Goal: Task Accomplishment & Management: Manage account settings

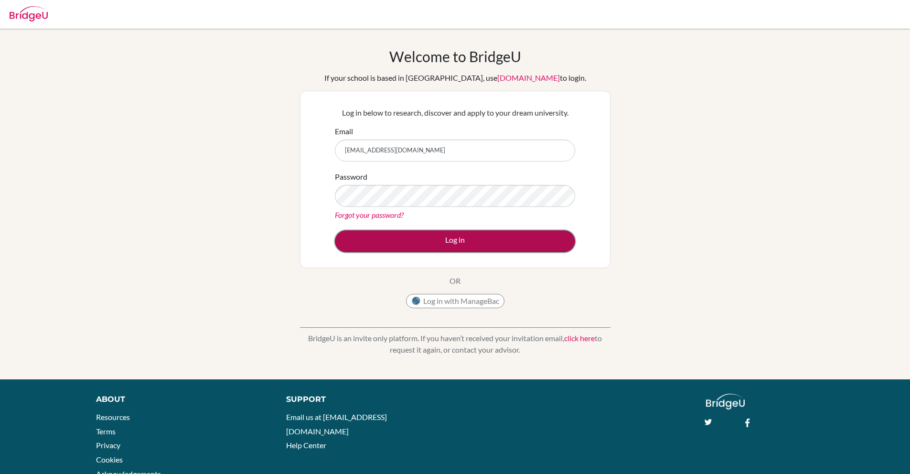
click at [446, 248] on button "Log in" at bounding box center [455, 241] width 240 height 22
click at [425, 238] on button "Log in" at bounding box center [455, 241] width 240 height 22
click at [406, 241] on button "Log in" at bounding box center [455, 241] width 240 height 22
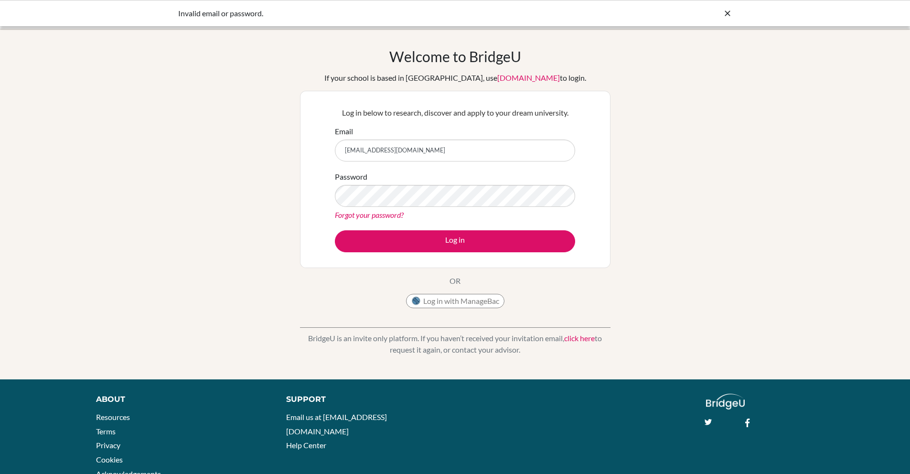
click at [365, 213] on link "Forgot your password?" at bounding box center [369, 214] width 69 height 9
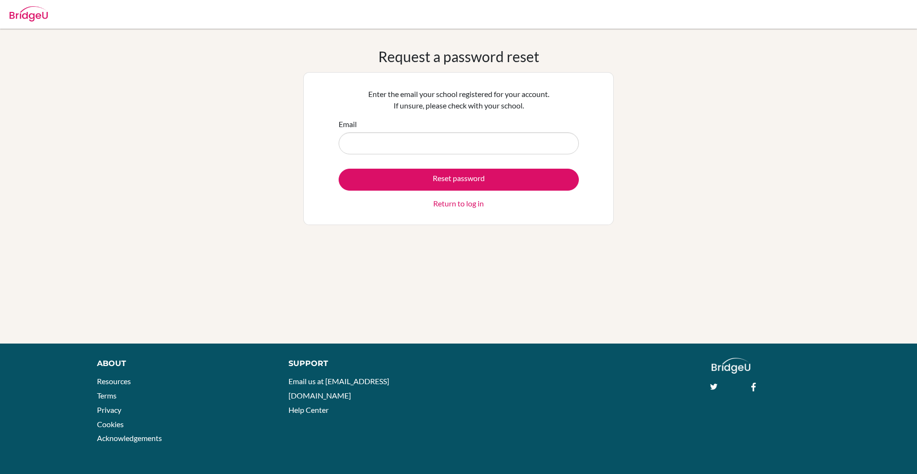
click at [410, 150] on input "Email" at bounding box center [459, 143] width 240 height 22
type input "[EMAIL_ADDRESS][DOMAIN_NAME]"
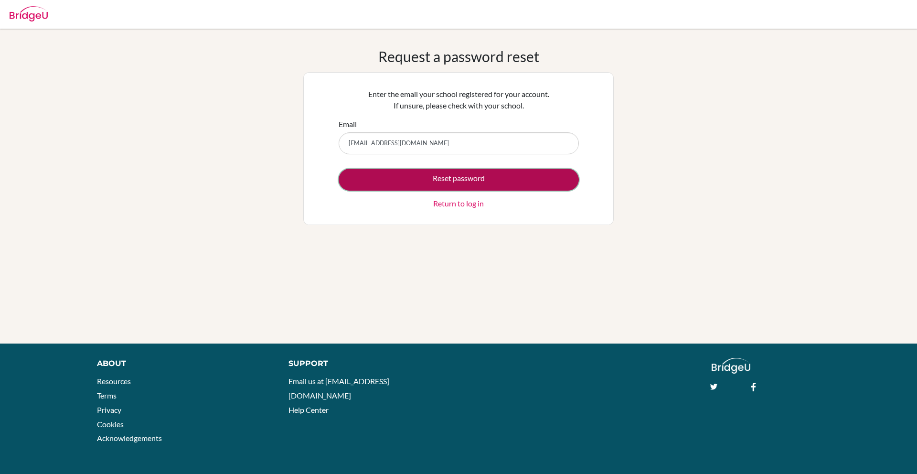
click at [417, 180] on button "Reset password" at bounding box center [459, 180] width 240 height 22
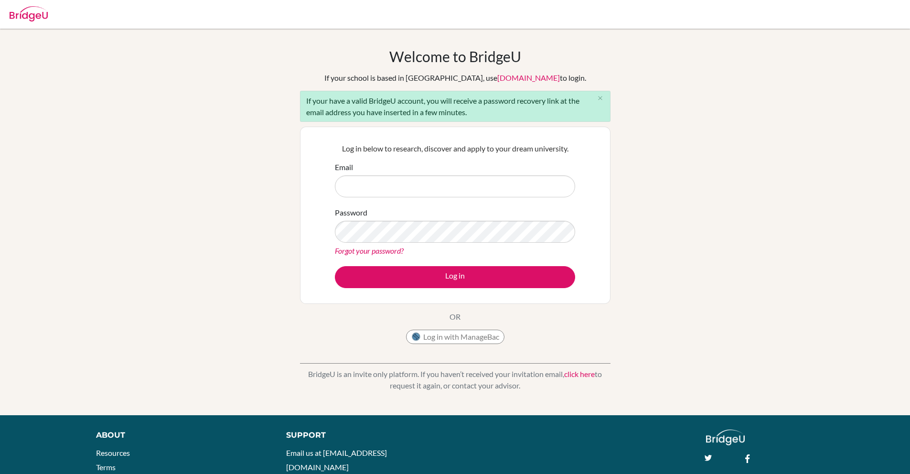
click at [413, 187] on input "Email" at bounding box center [455, 186] width 240 height 22
type input "[EMAIL_ADDRESS][DOMAIN_NAME]"
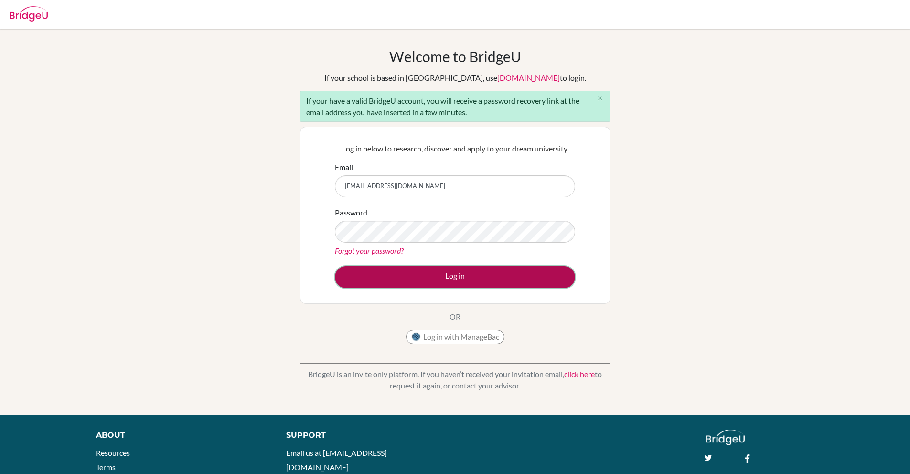
click at [416, 277] on button "Log in" at bounding box center [455, 277] width 240 height 22
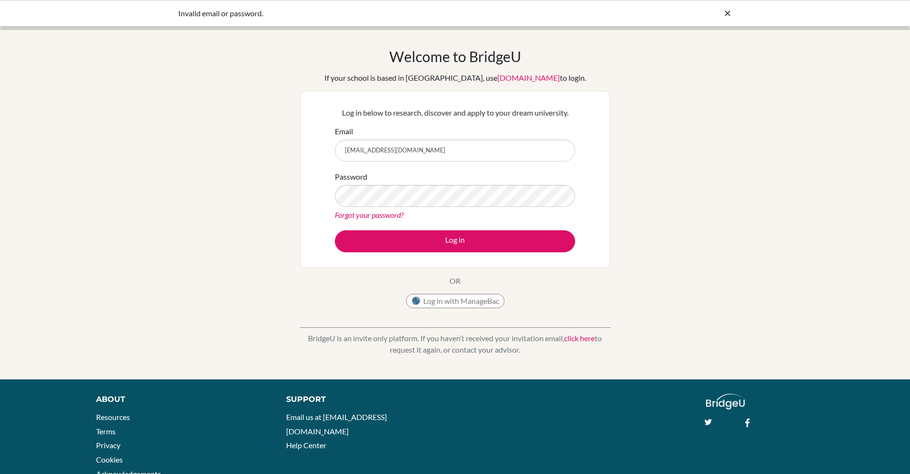
click at [382, 216] on link "Forgot your password?" at bounding box center [369, 214] width 69 height 9
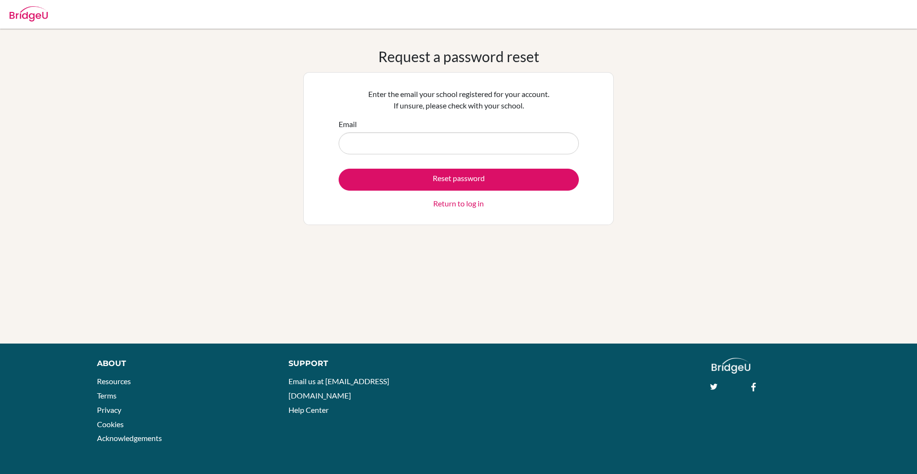
click at [395, 133] on input "Email" at bounding box center [459, 143] width 240 height 22
type input "ssabahsq8@gmail.com"
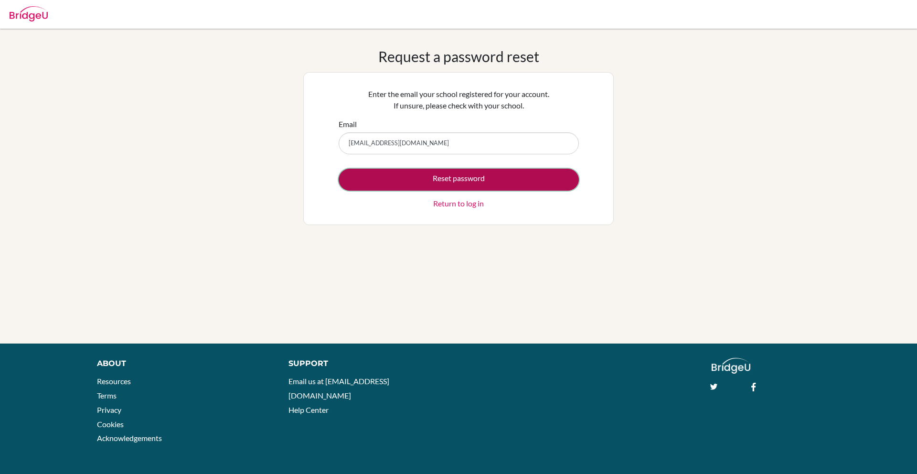
click at [418, 179] on button "Reset password" at bounding box center [459, 180] width 240 height 22
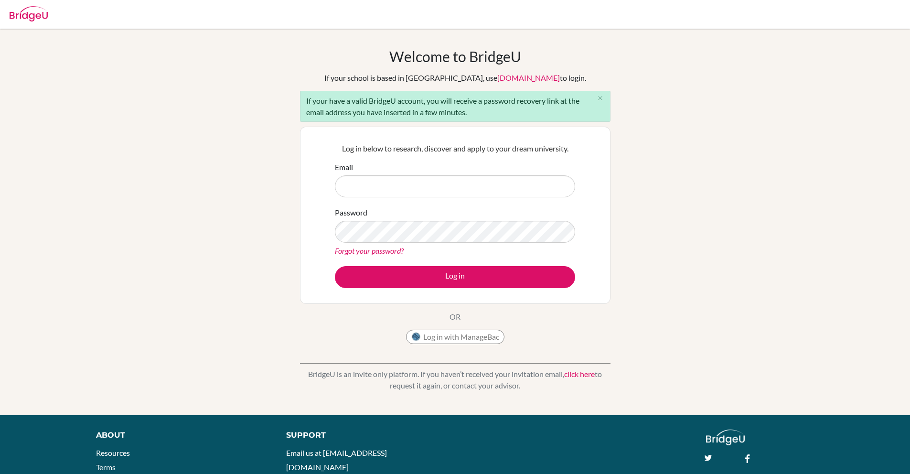
click at [27, 16] on img at bounding box center [29, 13] width 38 height 15
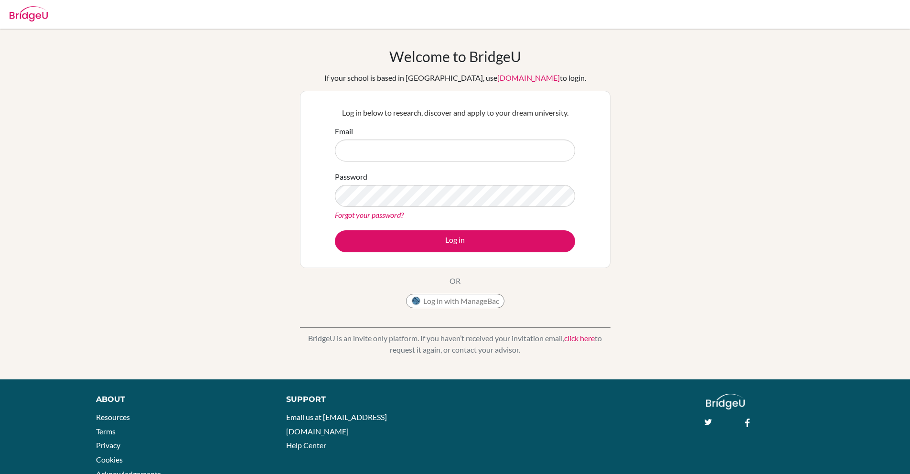
click at [34, 15] on img at bounding box center [29, 13] width 38 height 15
click at [574, 336] on link "click here" at bounding box center [579, 337] width 31 height 9
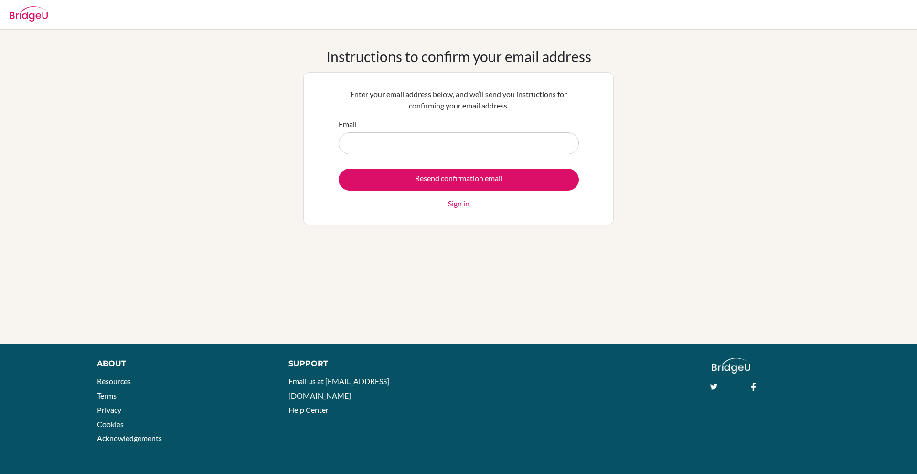
click at [384, 145] on input "Email" at bounding box center [459, 143] width 240 height 22
type input "[EMAIL_ADDRESS][DOMAIN_NAME]"
click at [421, 181] on input "Resend confirmation email" at bounding box center [459, 180] width 240 height 22
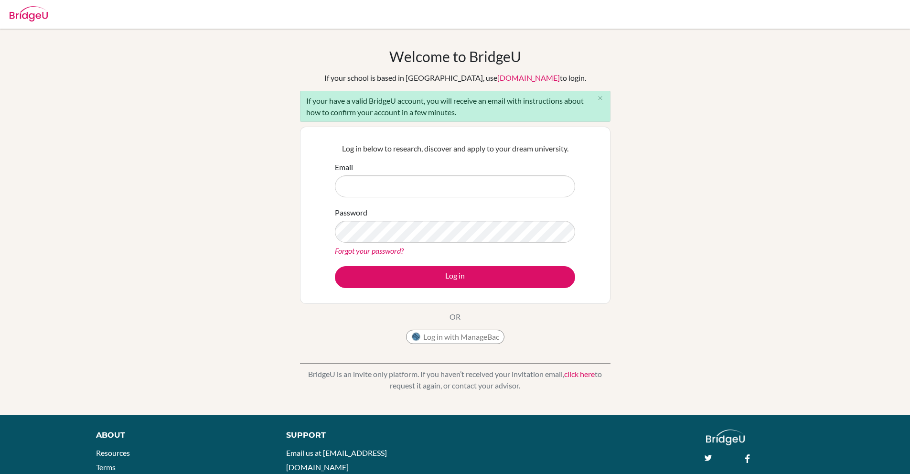
click at [384, 188] on input "Email" at bounding box center [455, 186] width 240 height 22
type input "[EMAIL_ADDRESS][DOMAIN_NAME]"
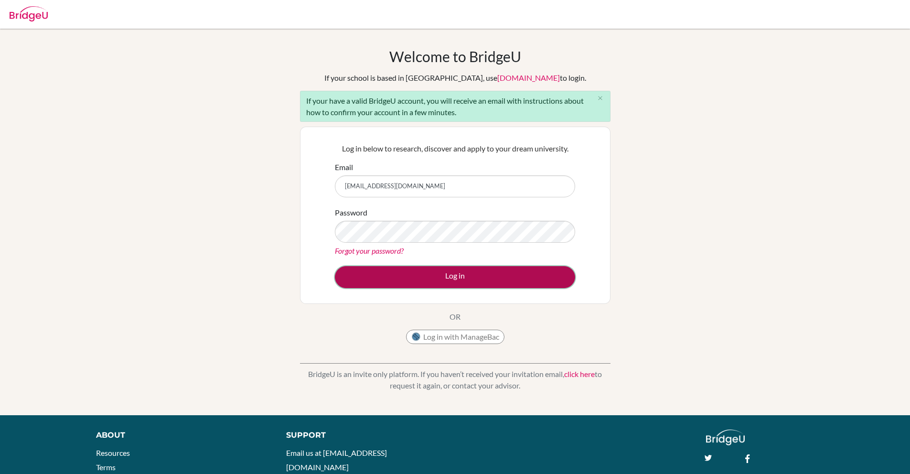
click at [501, 279] on button "Log in" at bounding box center [455, 277] width 240 height 22
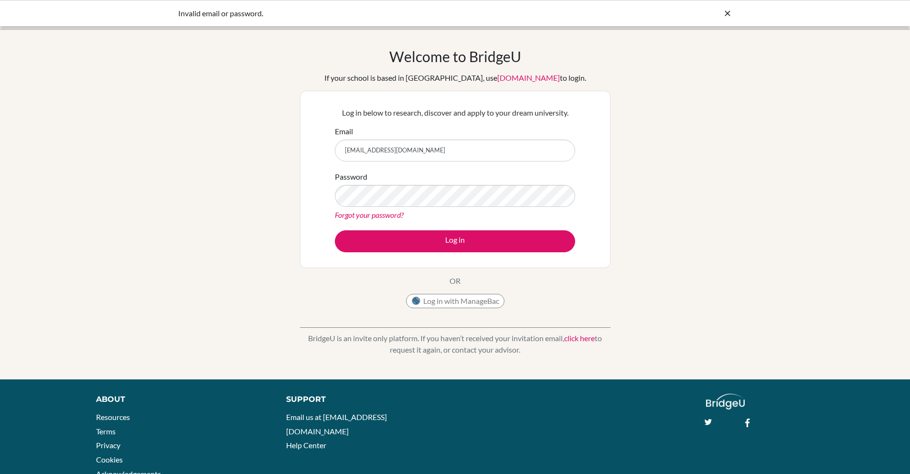
click at [406, 154] on input "[EMAIL_ADDRESS][DOMAIN_NAME]" at bounding box center [455, 150] width 240 height 22
click at [405, 154] on input "[EMAIL_ADDRESS][DOMAIN_NAME]" at bounding box center [455, 150] width 240 height 22
click at [405, 151] on input "[EMAIL_ADDRESS][DOMAIN_NAME]" at bounding box center [455, 150] width 240 height 22
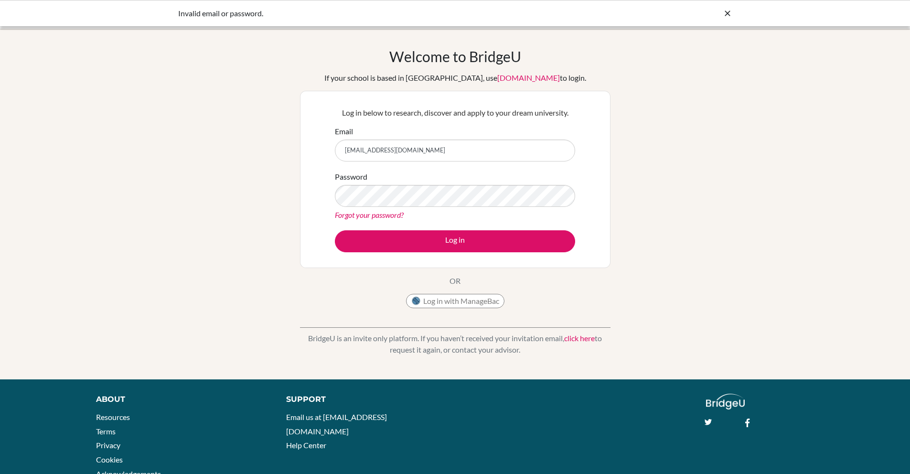
click at [405, 151] on input "[EMAIL_ADDRESS][DOMAIN_NAME]" at bounding box center [455, 150] width 240 height 22
drag, startPoint x: 384, startPoint y: 216, endPoint x: 388, endPoint y: 207, distance: 9.8
click at [385, 216] on link "Forgot your password?" at bounding box center [369, 214] width 69 height 9
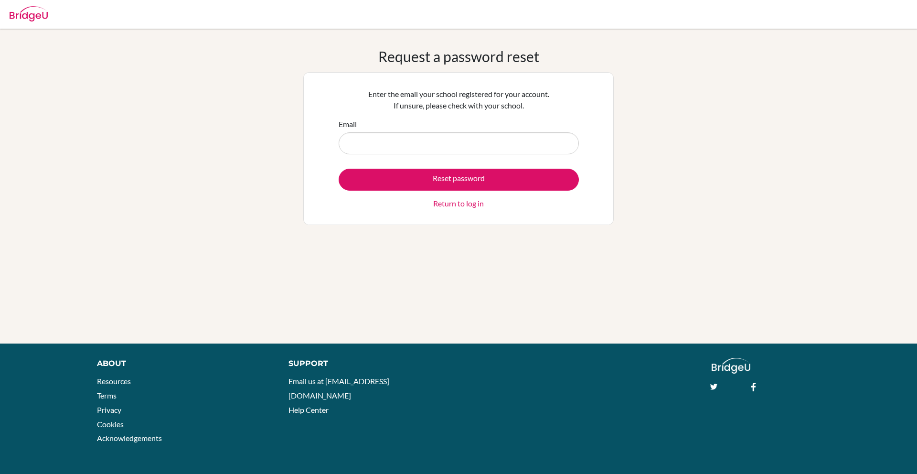
click at [390, 147] on input "Email" at bounding box center [459, 143] width 240 height 22
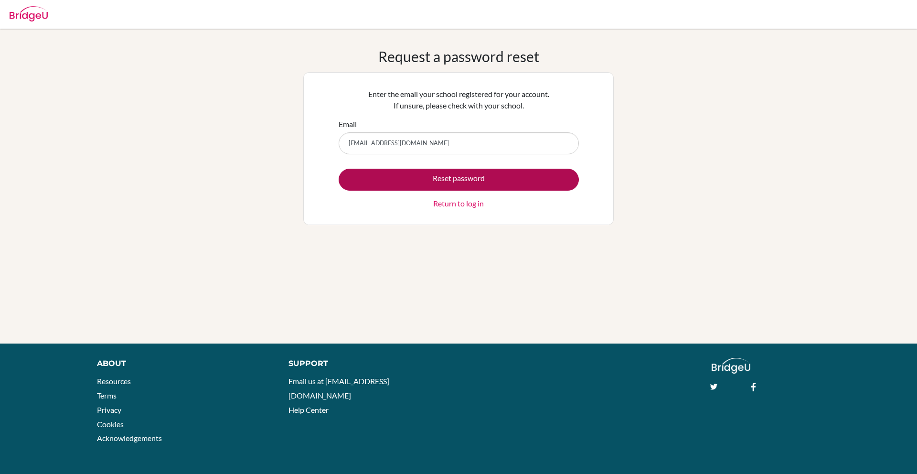
type input "[EMAIL_ADDRESS][DOMAIN_NAME]"
click at [403, 175] on button "Reset password" at bounding box center [459, 180] width 240 height 22
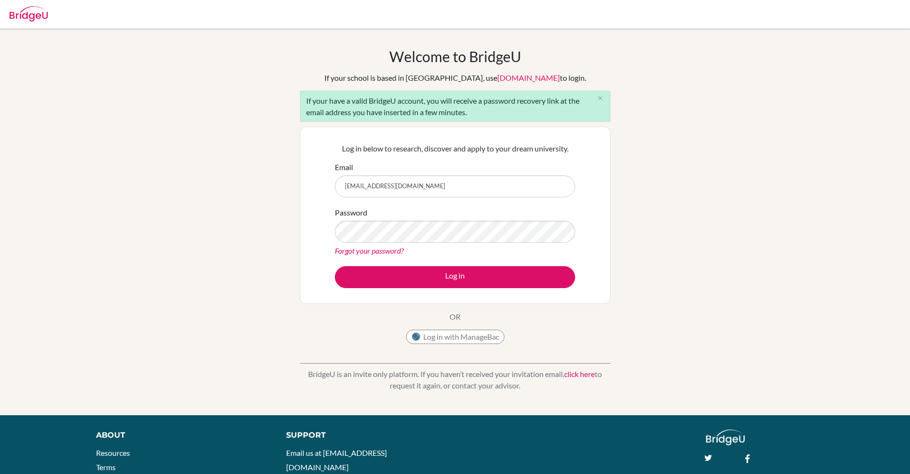
type input "[EMAIL_ADDRESS][DOMAIN_NAME]"
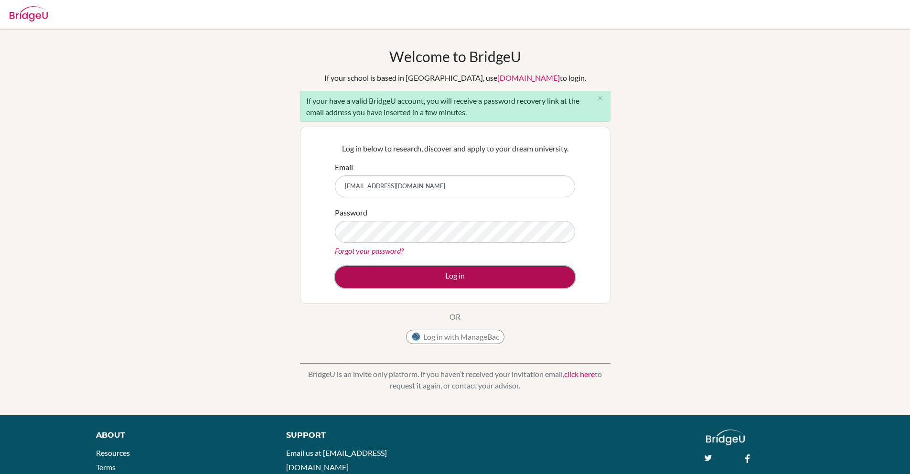
click at [484, 287] on button "Log in" at bounding box center [455, 277] width 240 height 22
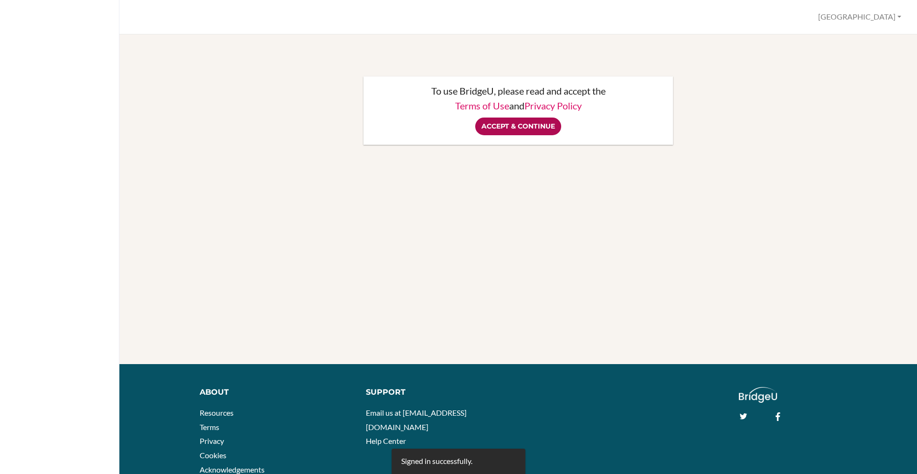
click at [507, 127] on input "Accept & Continue" at bounding box center [518, 126] width 86 height 18
